Goal: Transaction & Acquisition: Subscribe to service/newsletter

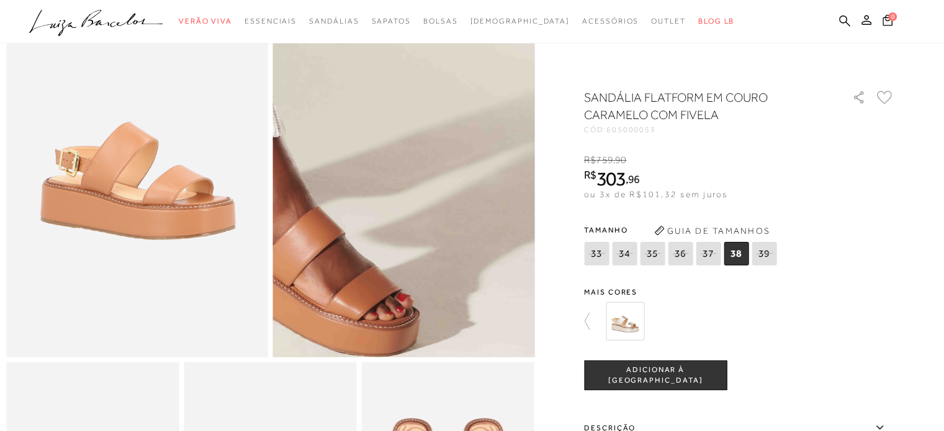
scroll to position [124, 0]
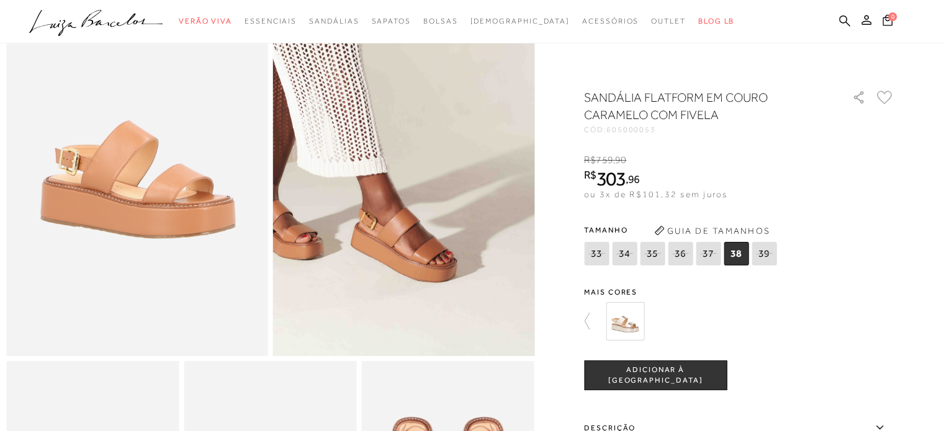
click at [631, 245] on span "34" at bounding box center [624, 254] width 25 height 24
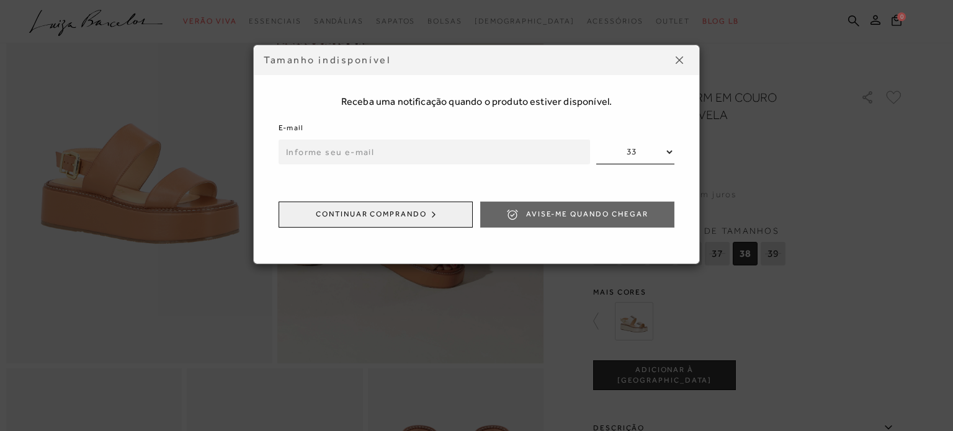
click at [678, 61] on img at bounding box center [679, 59] width 7 height 7
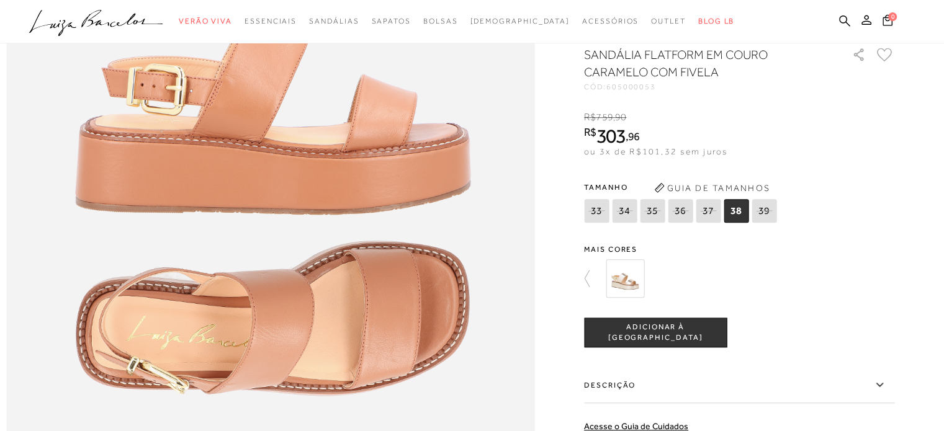
scroll to position [931, 0]
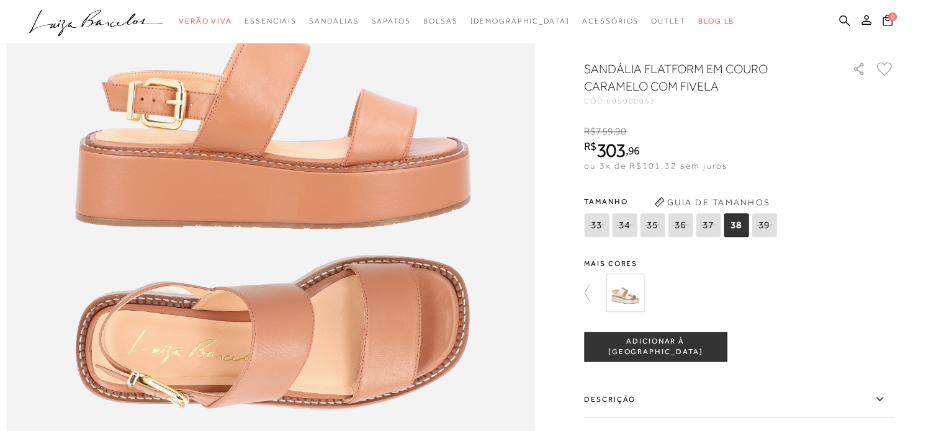
click at [633, 233] on icon at bounding box center [624, 225] width 17 height 16
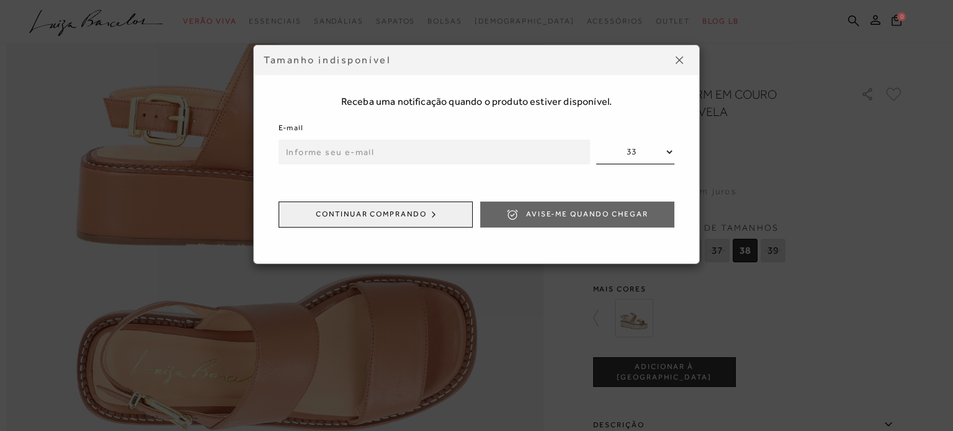
click at [484, 159] on input "email" at bounding box center [435, 152] width 312 height 25
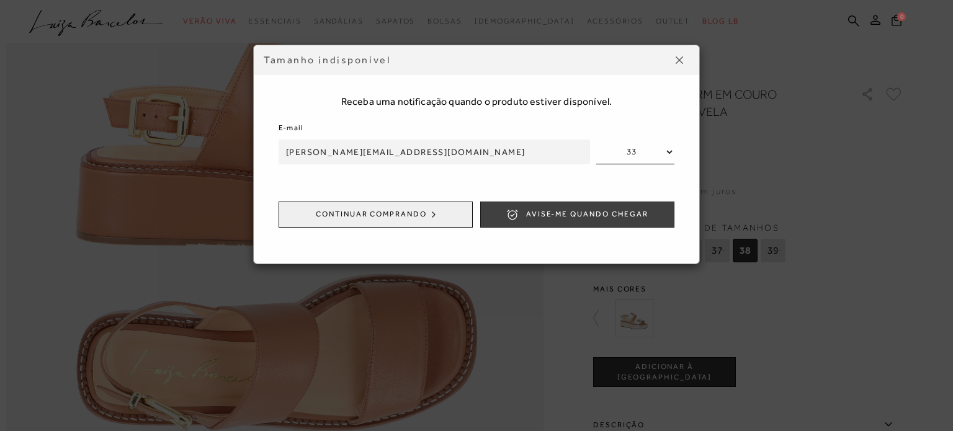
type input "[PERSON_NAME][EMAIL_ADDRESS][DOMAIN_NAME]"
click at [529, 222] on button "Avise-me quando chegar" at bounding box center [577, 215] width 194 height 26
click at [679, 55] on button at bounding box center [680, 60] width 20 height 20
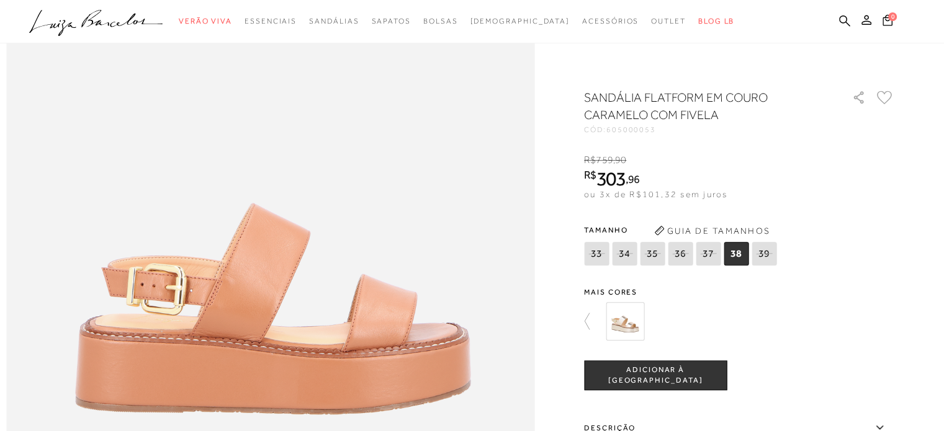
scroll to position [745, 0]
click at [591, 322] on icon at bounding box center [592, 321] width 17 height 17
click at [715, 317] on img at bounding box center [700, 321] width 38 height 38
